Goal: Information Seeking & Learning: Understand process/instructions

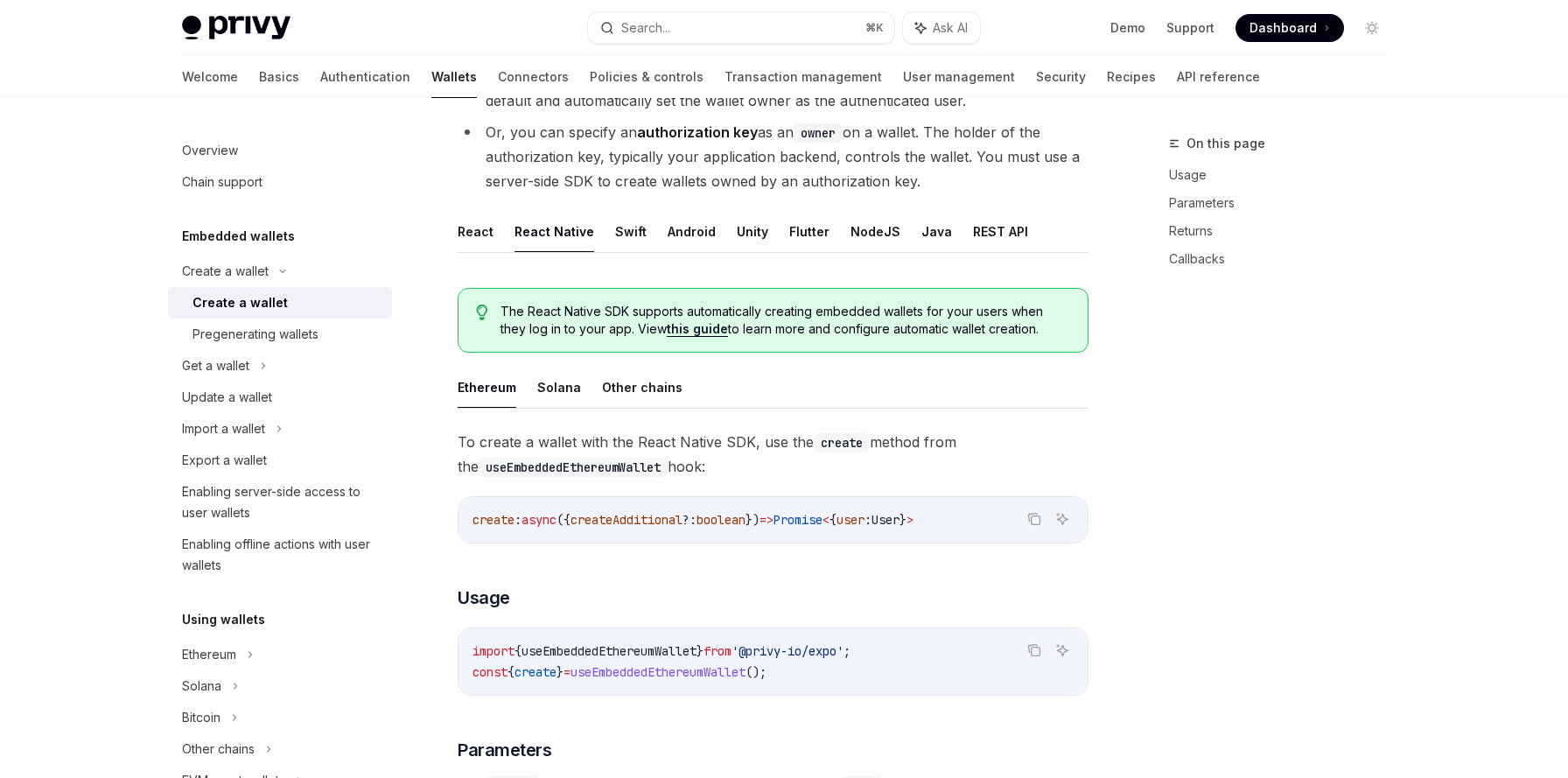
scroll to position [227, 0]
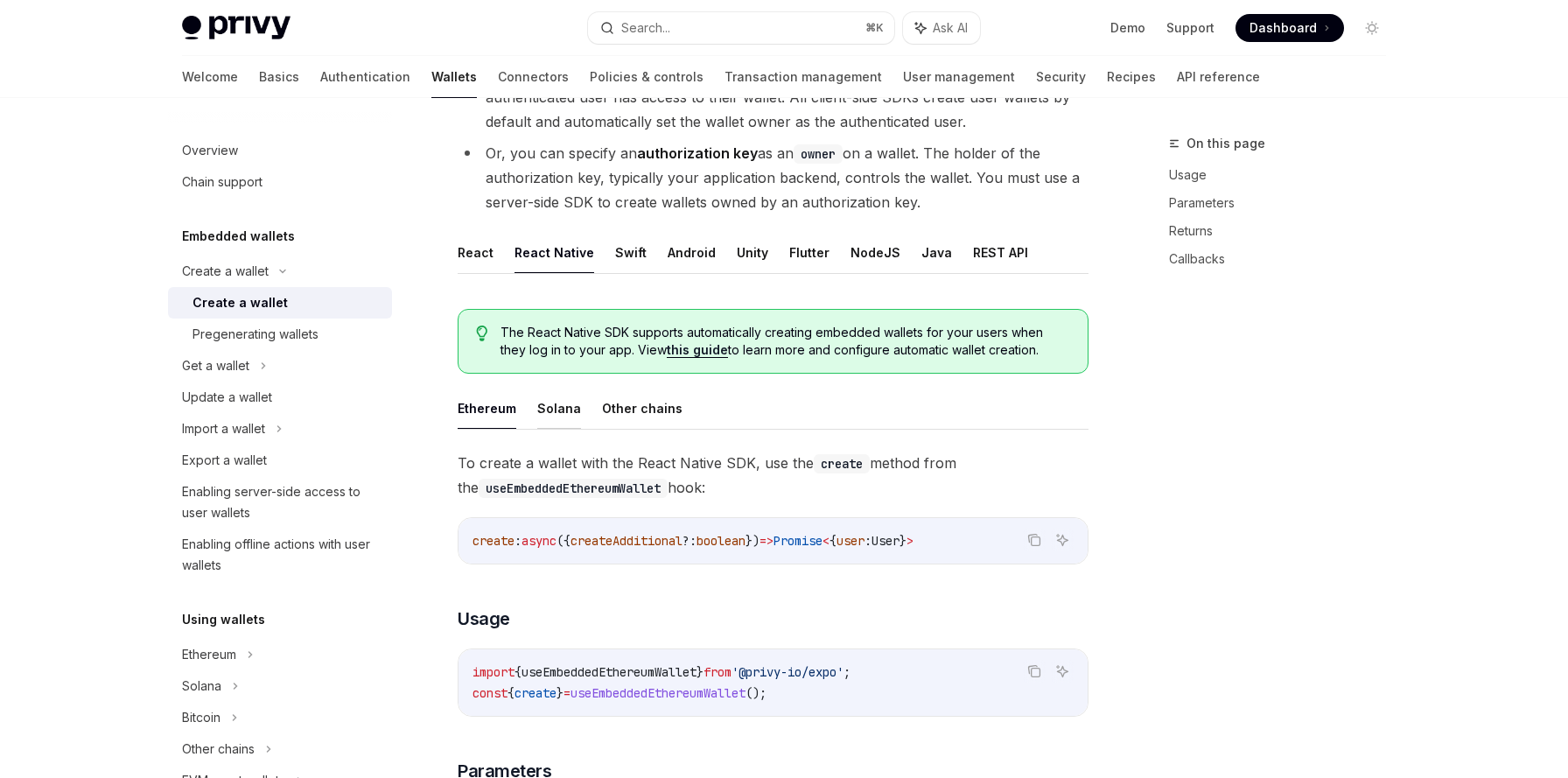
click at [557, 411] on button "Solana" at bounding box center [559, 407] width 44 height 41
type textarea "*"
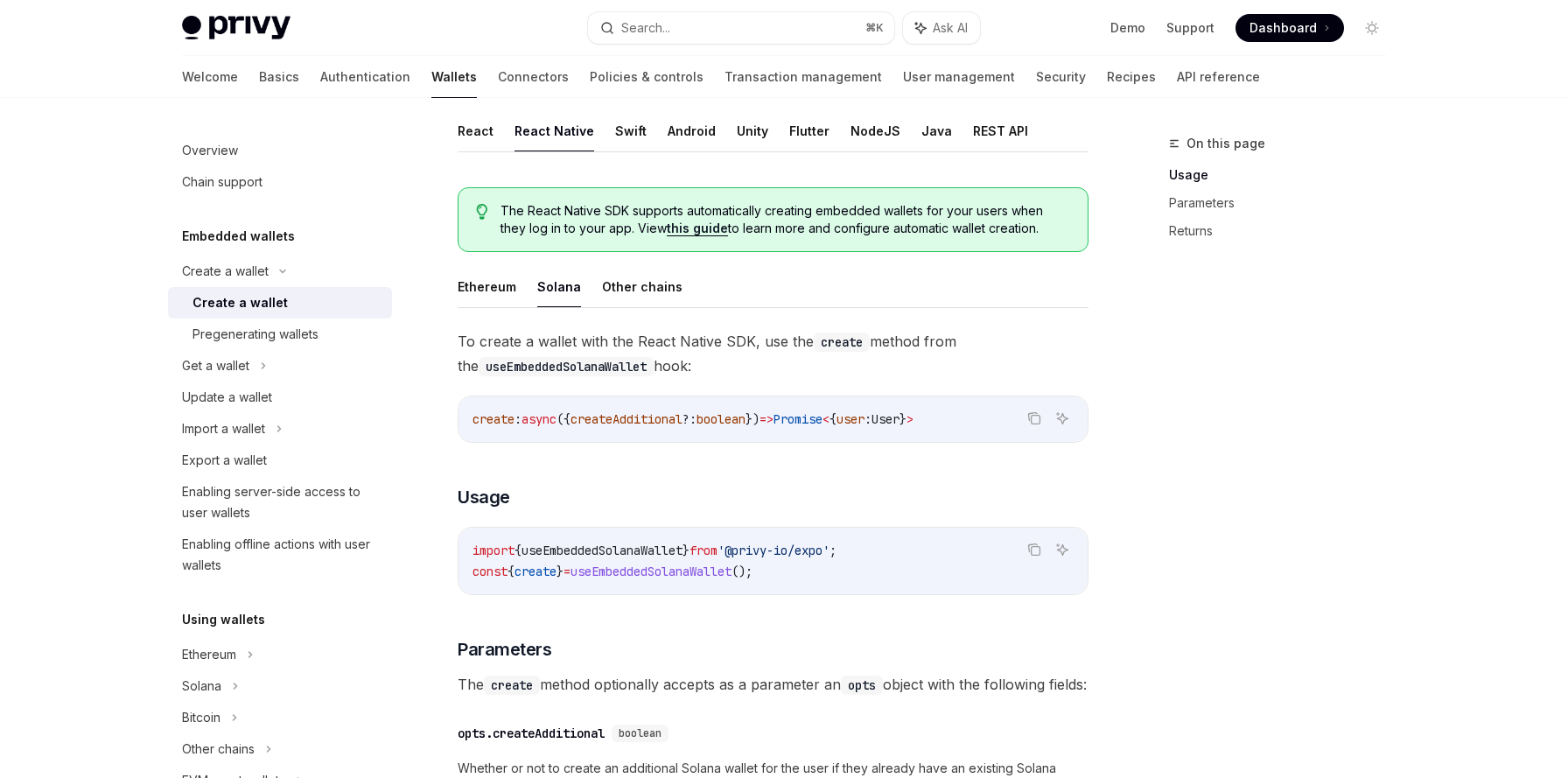
scroll to position [481, 0]
